Goal: Navigation & Orientation: Find specific page/section

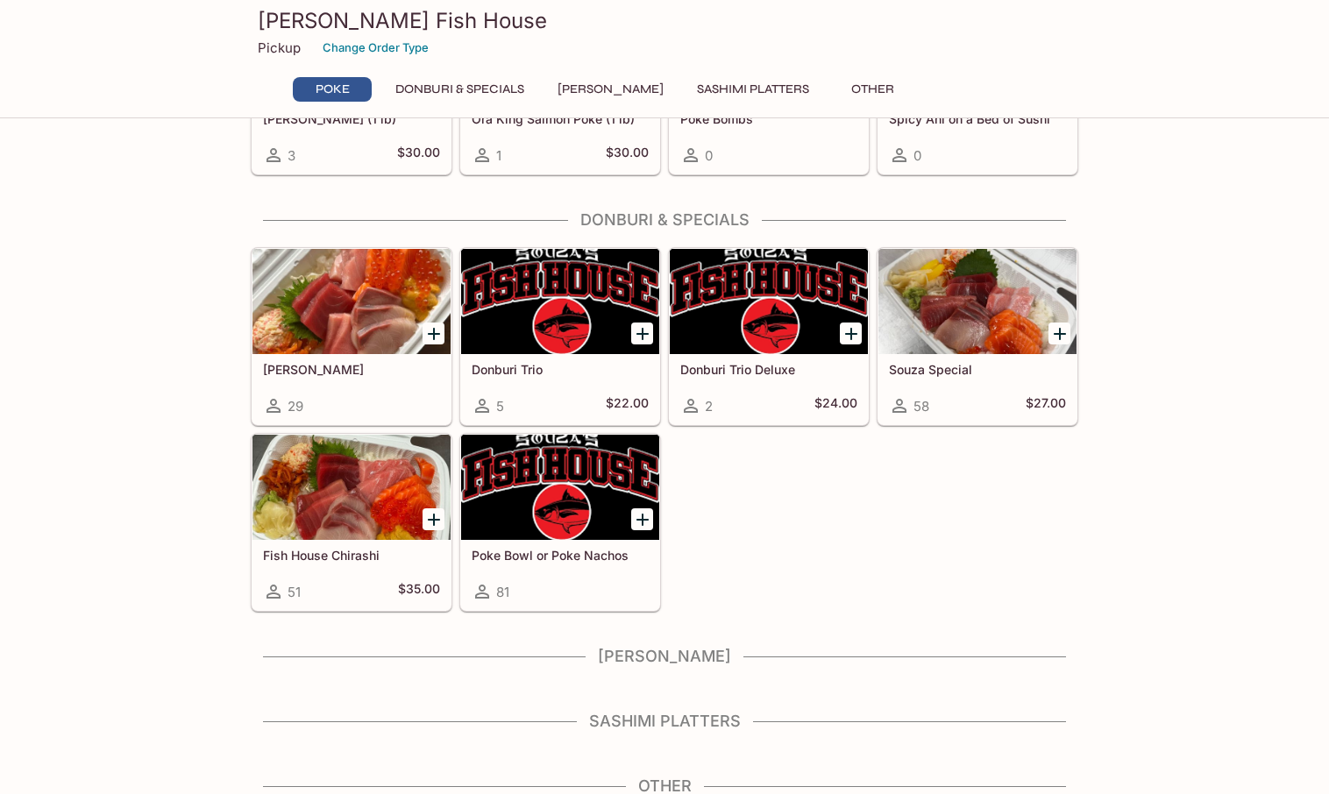
scroll to position [200, 0]
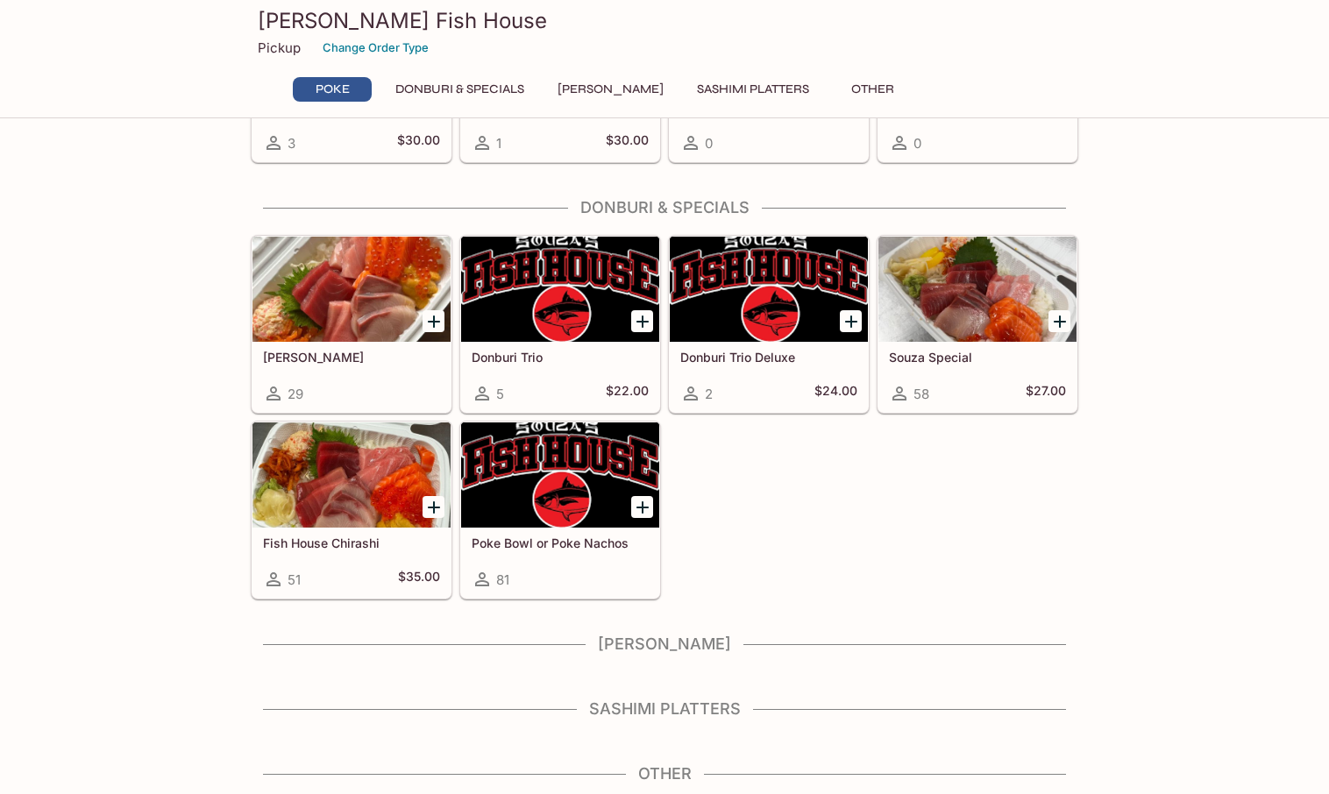
click at [623, 644] on h4 "[PERSON_NAME]" at bounding box center [664, 644] width 827 height 19
click at [608, 88] on button "[PERSON_NAME]" at bounding box center [610, 89] width 125 height 25
click at [726, 83] on button "Sashimi Platters" at bounding box center [752, 89] width 131 height 25
click at [694, 709] on h4 "Sashimi Platters" at bounding box center [664, 708] width 827 height 19
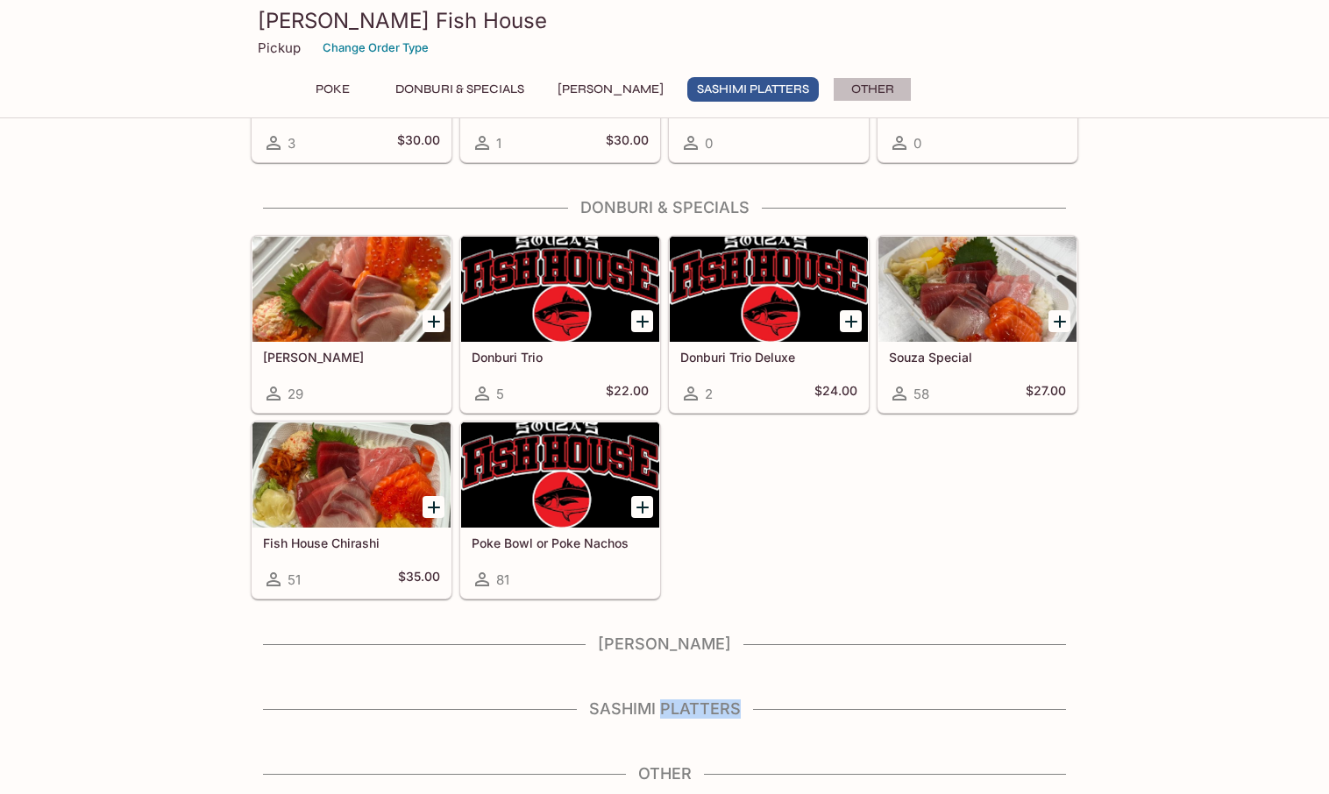
click at [873, 87] on button "Other" at bounding box center [872, 89] width 79 height 25
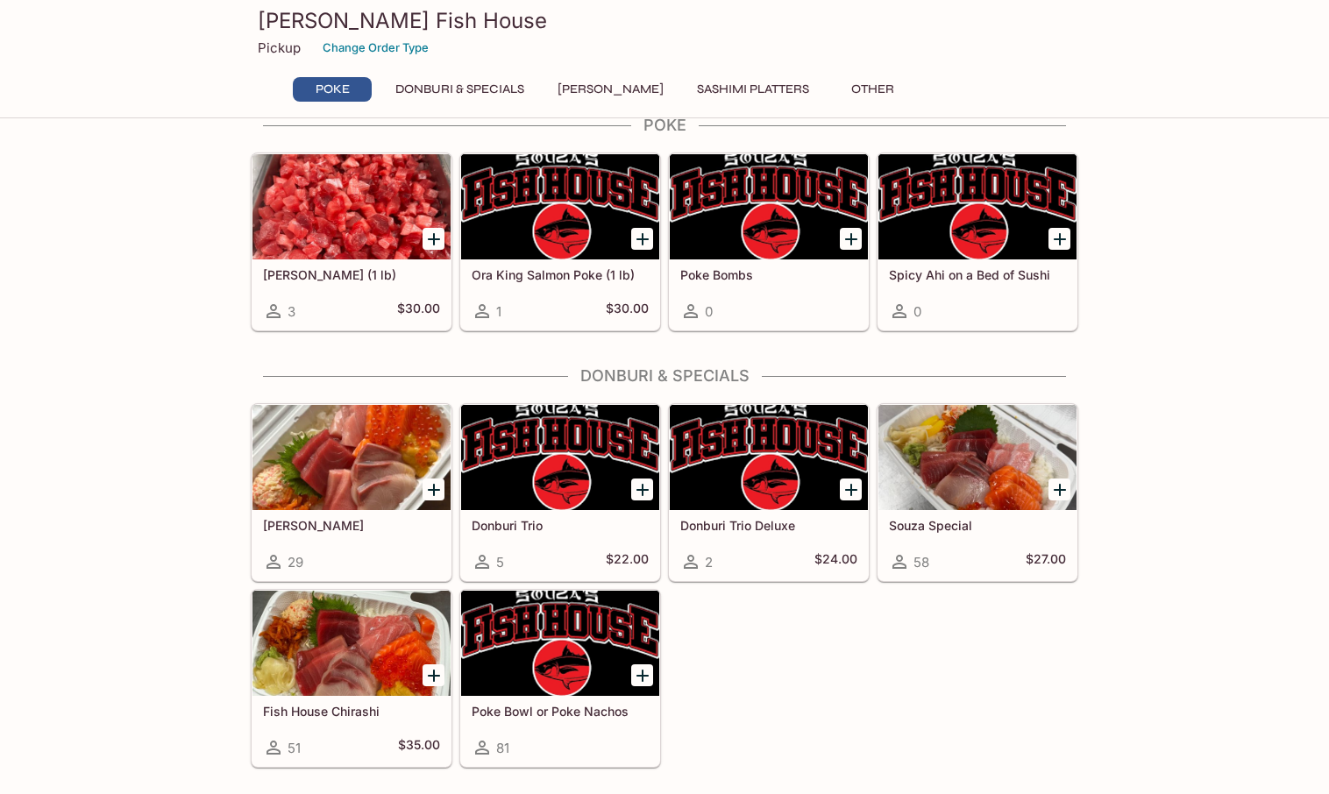
scroll to position [0, 0]
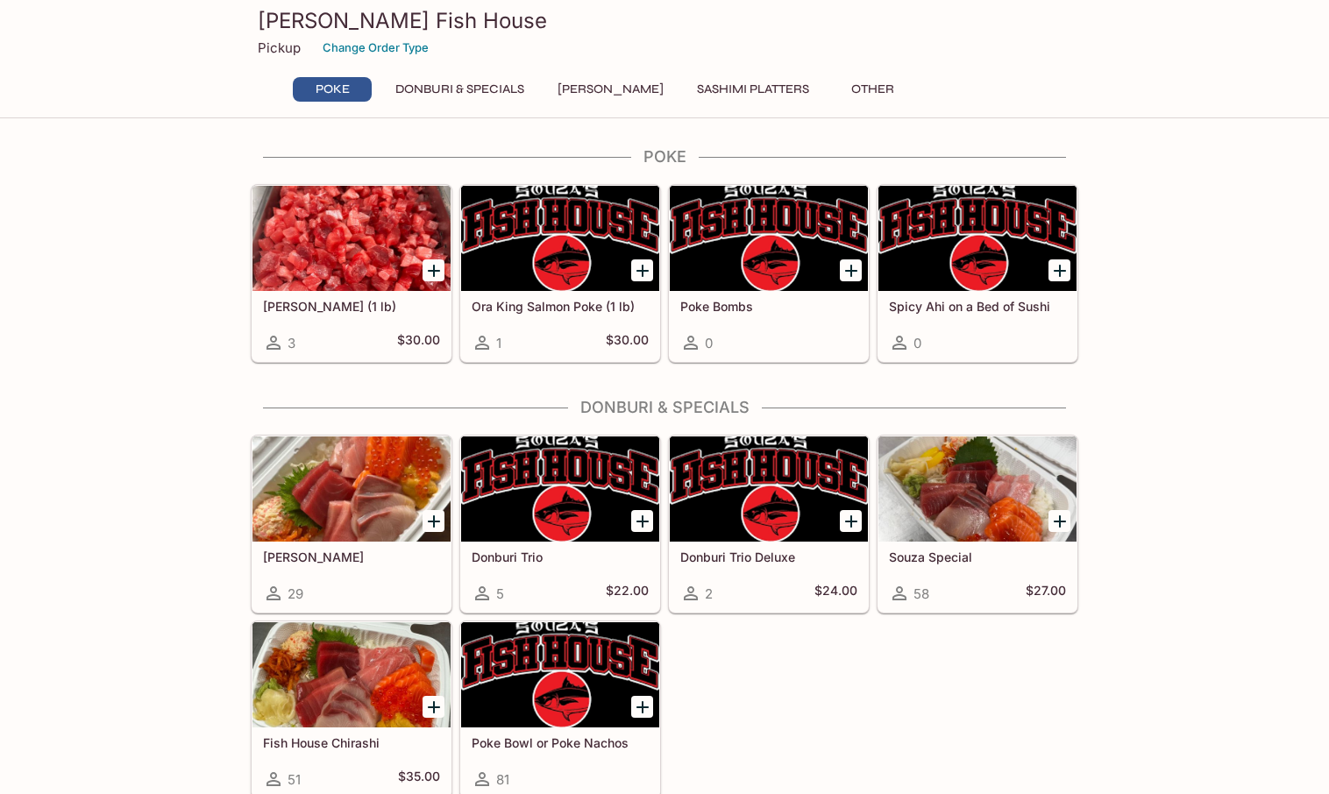
click at [273, 60] on div "Pickup Change Order Type" at bounding box center [664, 47] width 813 height 27
click at [273, 53] on p "Pickup" at bounding box center [279, 47] width 43 height 17
click at [460, 86] on button "Donburi & Specials" at bounding box center [460, 89] width 148 height 25
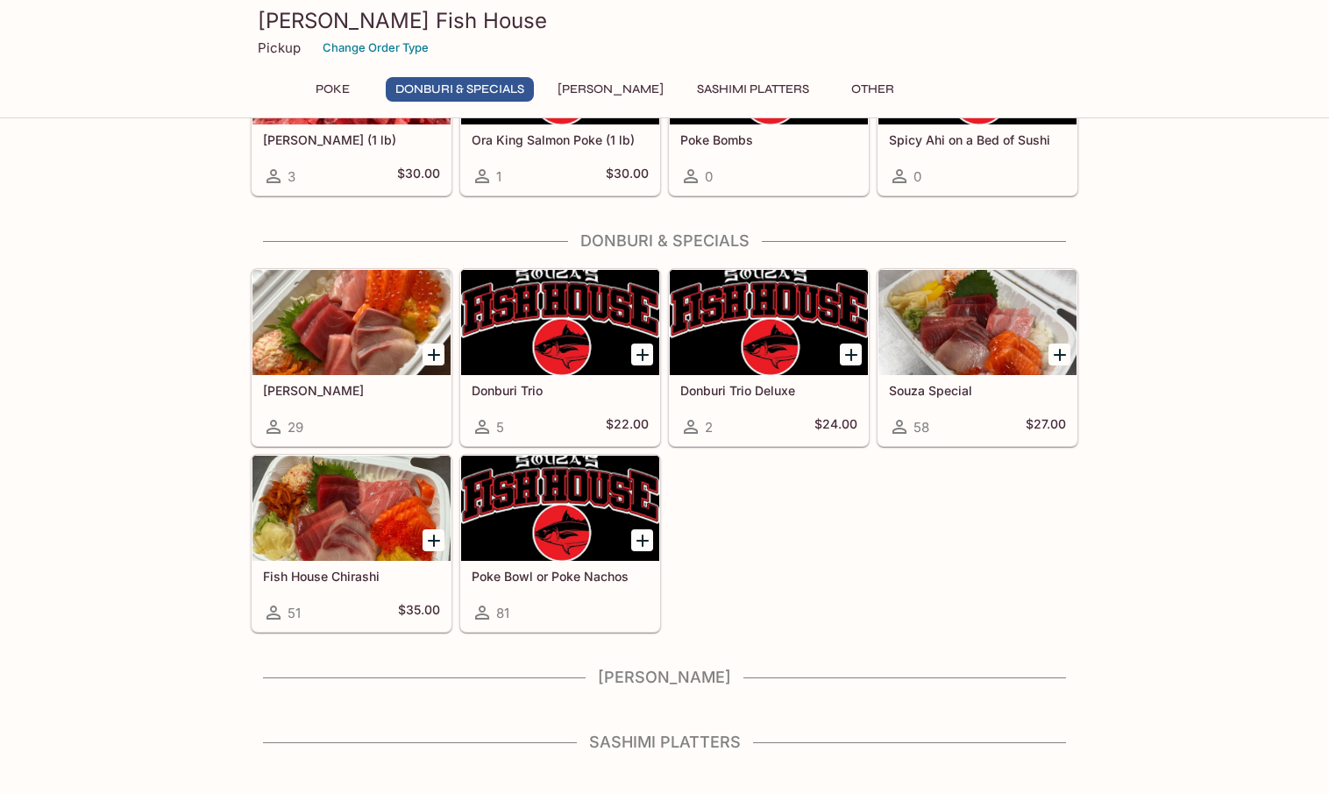
scroll to position [200, 0]
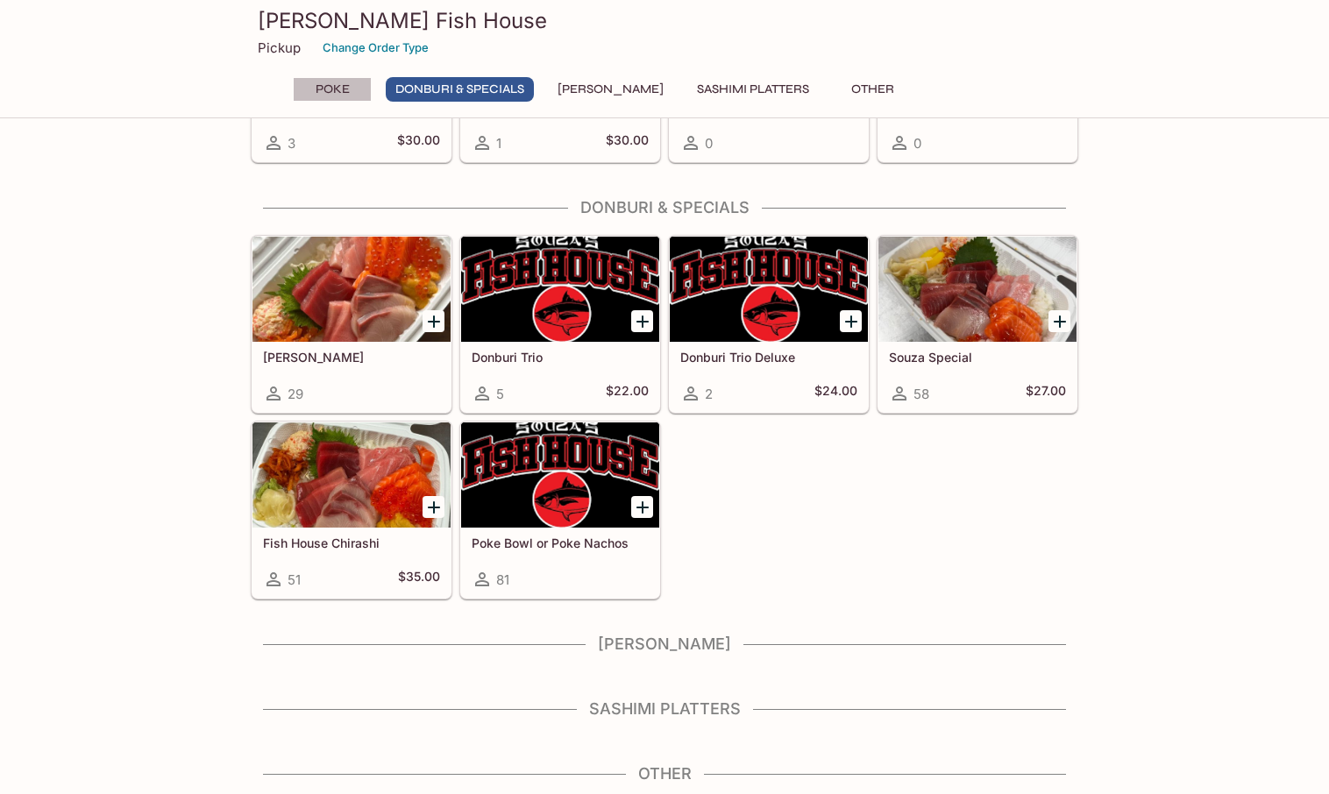
click at [329, 86] on button "Poke" at bounding box center [332, 89] width 79 height 25
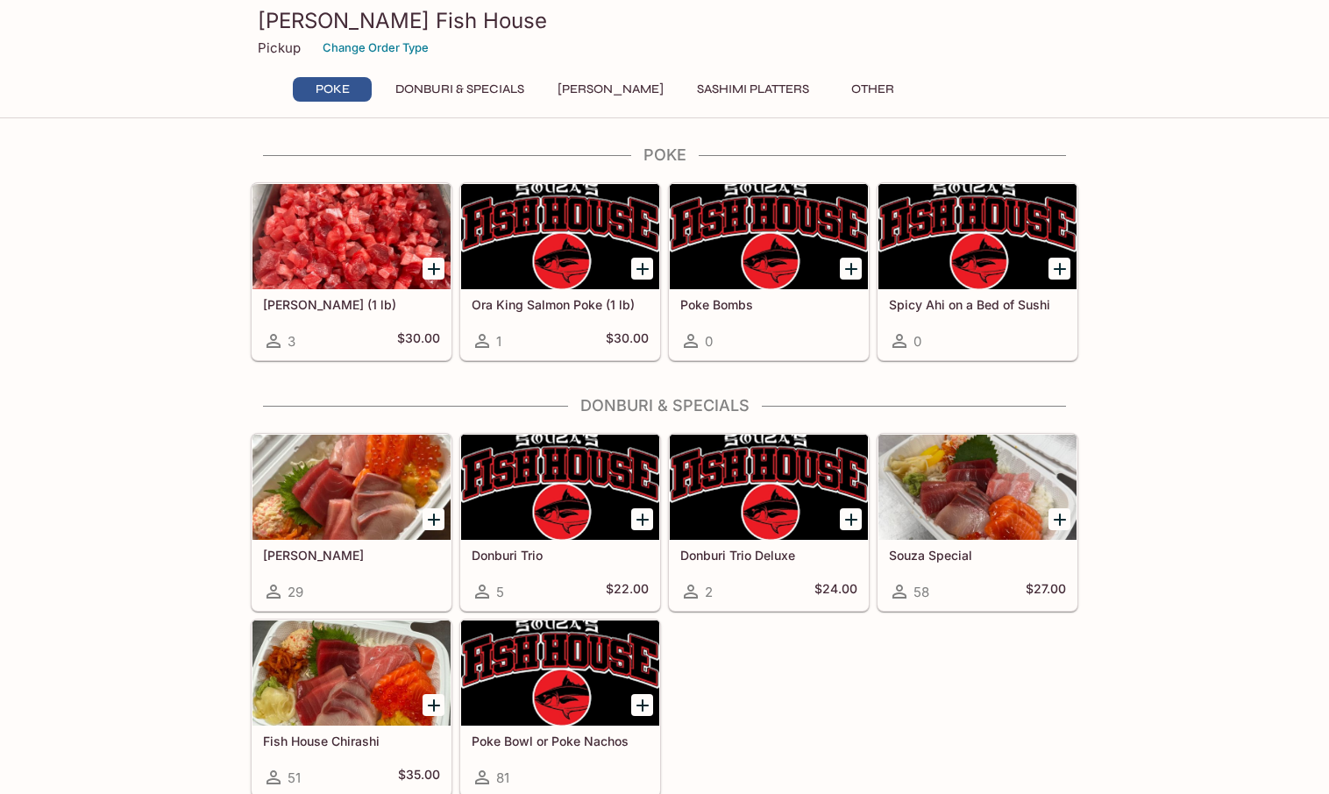
scroll to position [0, 0]
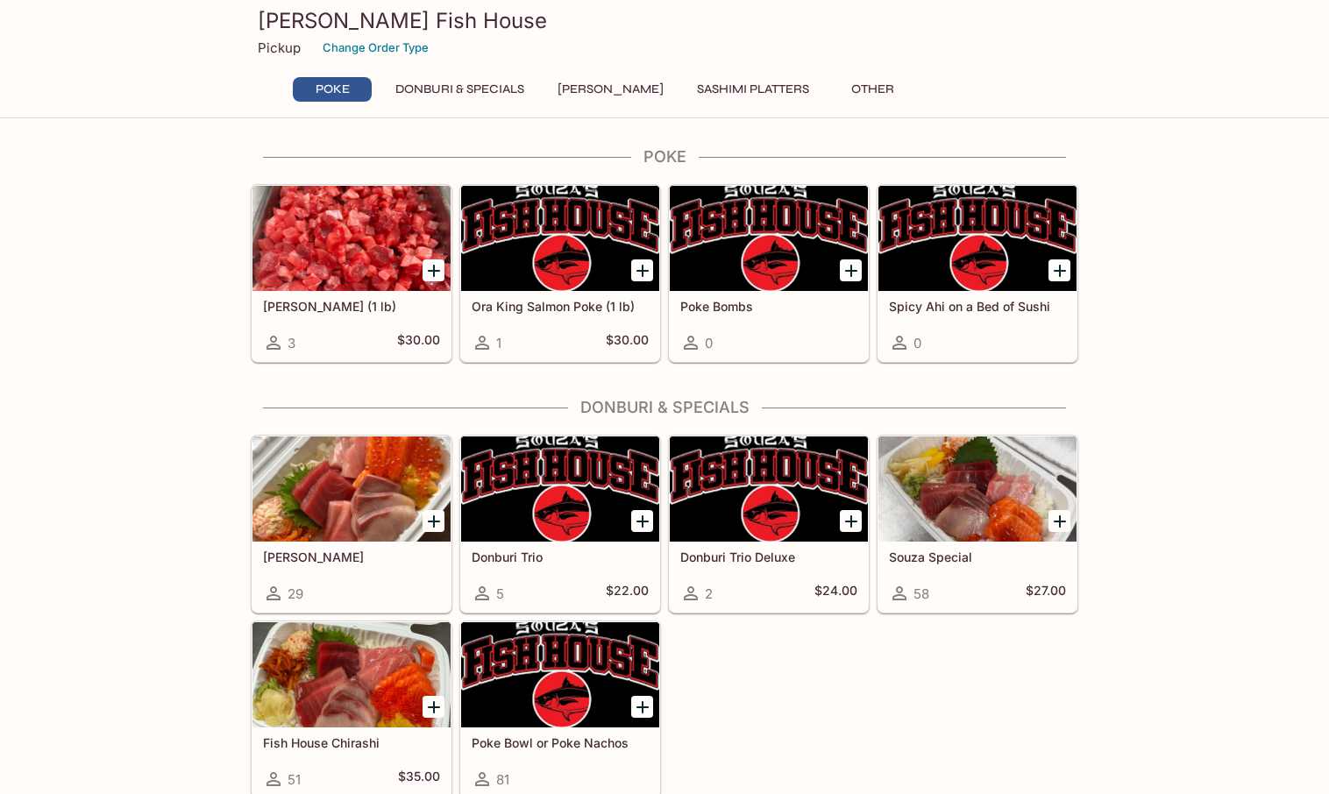
click at [583, 105] on div "Poke Donburi & Specials Sushi Cakes Sashimi Platters Other" at bounding box center [664, 94] width 757 height 35
click at [582, 90] on button "[PERSON_NAME]" at bounding box center [610, 89] width 125 height 25
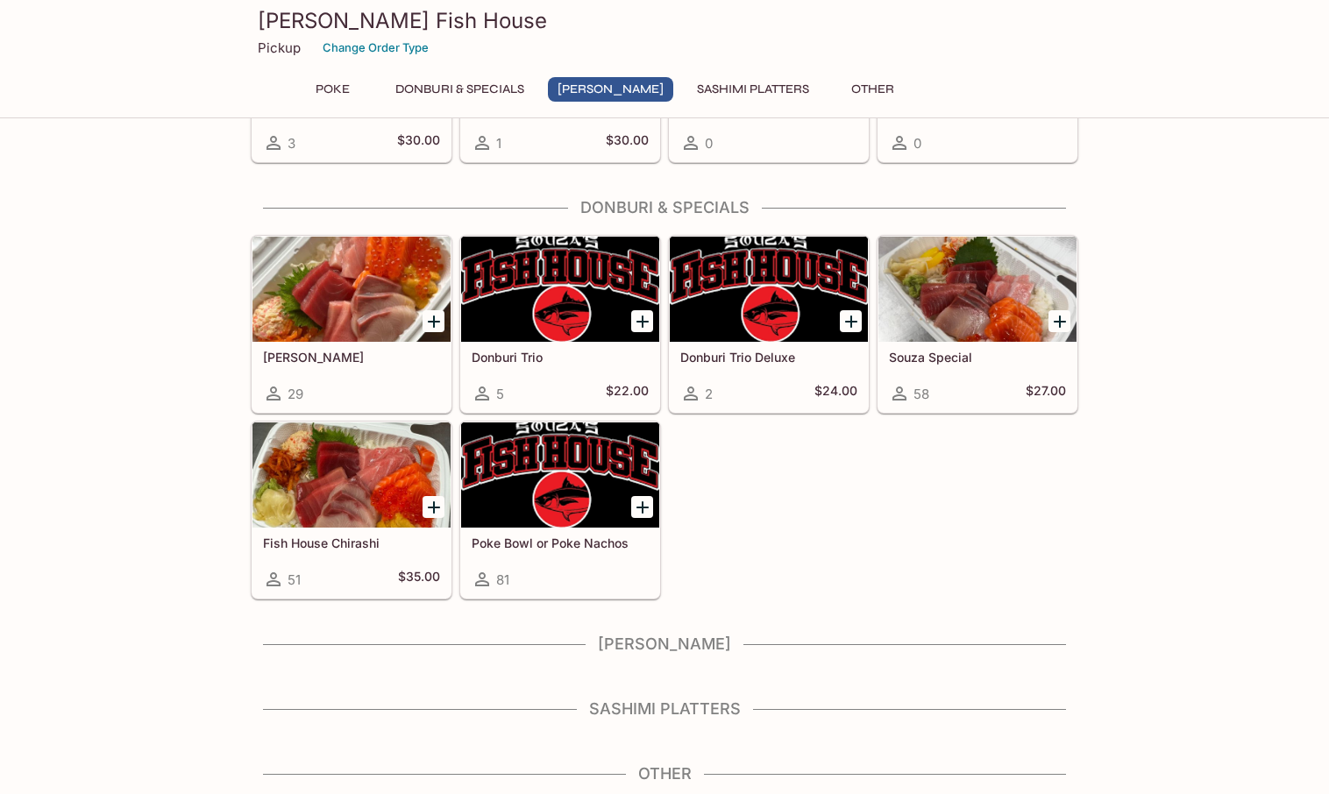
click at [709, 87] on button "Sashimi Platters" at bounding box center [752, 89] width 131 height 25
click at [848, 81] on button "Other" at bounding box center [872, 89] width 79 height 25
